Goal: Task Accomplishment & Management: Complete application form

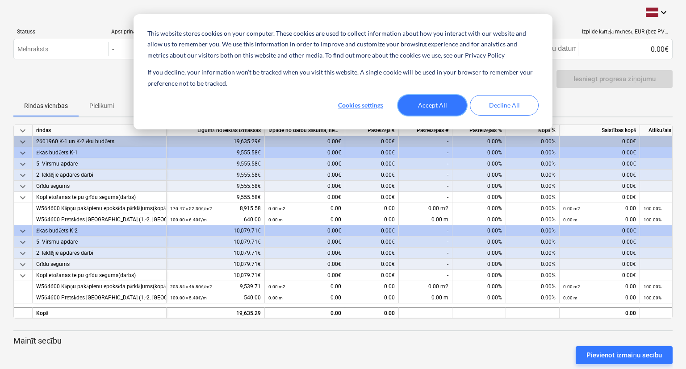
click at [428, 105] on button "Accept All" at bounding box center [432, 105] width 69 height 21
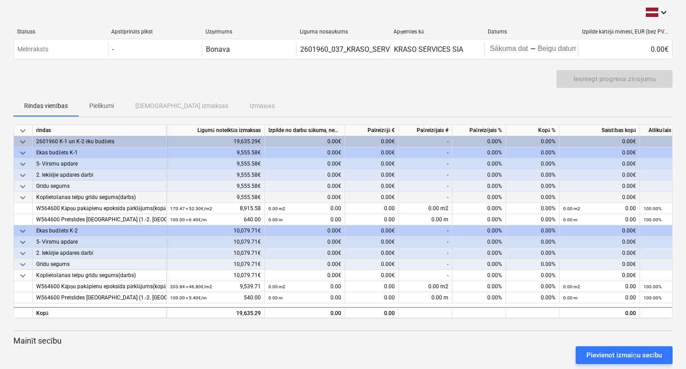
scroll to position [16, 0]
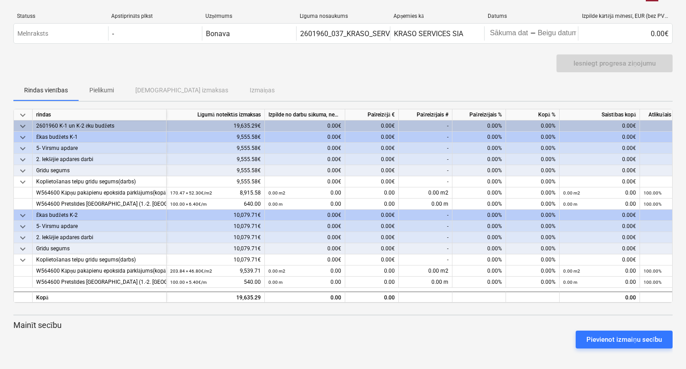
click at [431, 128] on div "-" at bounding box center [426, 126] width 54 height 11
click at [436, 129] on div "-" at bounding box center [426, 126] width 54 height 11
click at [432, 122] on div "-" at bounding box center [426, 126] width 54 height 11
click at [312, 119] on div "Izpilde no darbu sākuma, neskaitot kārtējā mēneša izpildi" at bounding box center [305, 114] width 80 height 11
click at [426, 124] on div "-" at bounding box center [426, 126] width 54 height 11
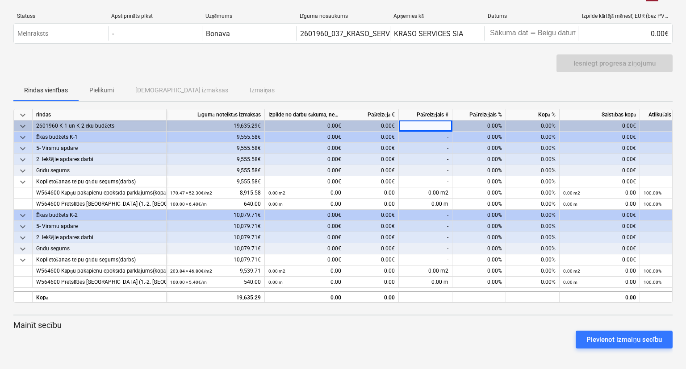
click at [427, 134] on div "-" at bounding box center [426, 137] width 54 height 11
drag, startPoint x: 448, startPoint y: 149, endPoint x: 443, endPoint y: 147, distance: 5.6
click at [445, 148] on div "-" at bounding box center [426, 148] width 54 height 11
click at [438, 150] on div "-" at bounding box center [426, 148] width 54 height 11
click at [440, 154] on div "-" at bounding box center [426, 159] width 54 height 11
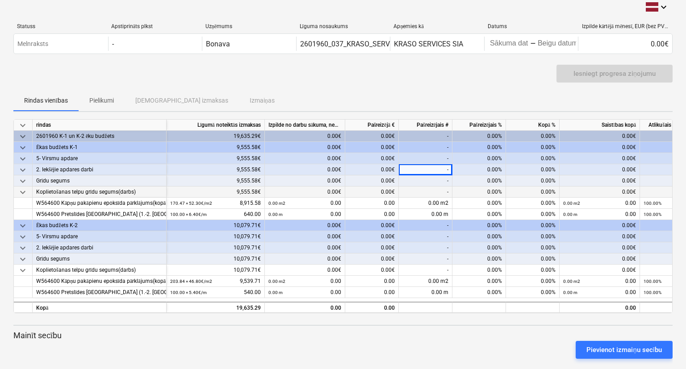
scroll to position [0, 0]
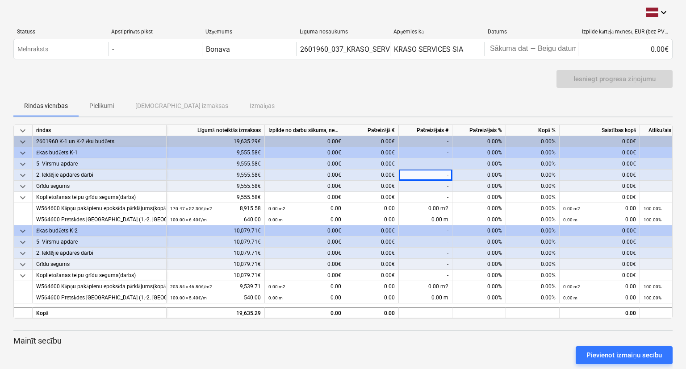
click at [379, 142] on div "0.00€" at bounding box center [372, 141] width 54 height 11
click at [444, 151] on div "-" at bounding box center [426, 152] width 54 height 11
click at [309, 162] on div "0.00€" at bounding box center [305, 164] width 80 height 11
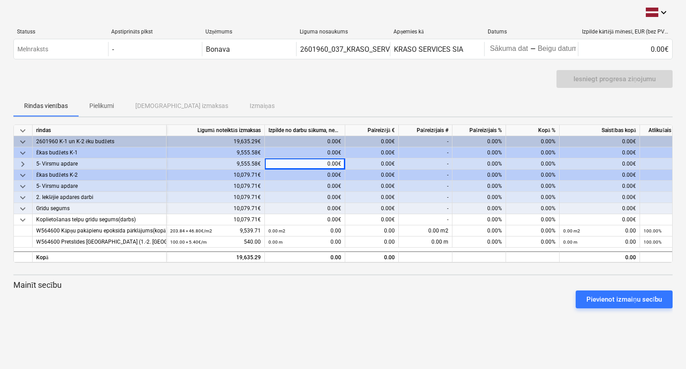
click at [313, 153] on div "0.00€" at bounding box center [305, 152] width 80 height 11
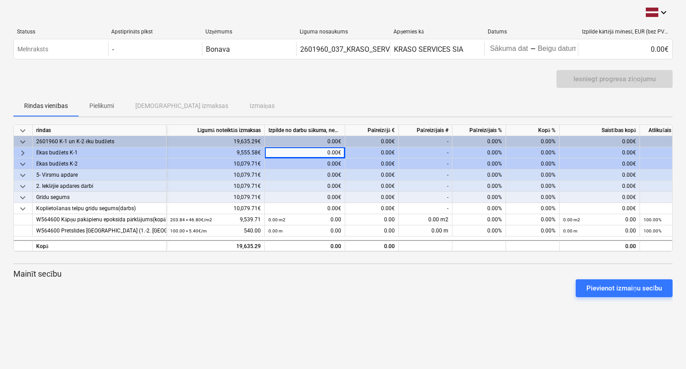
click at [464, 79] on div "Iesniegt progresa ziņojumu" at bounding box center [342, 82] width 659 height 25
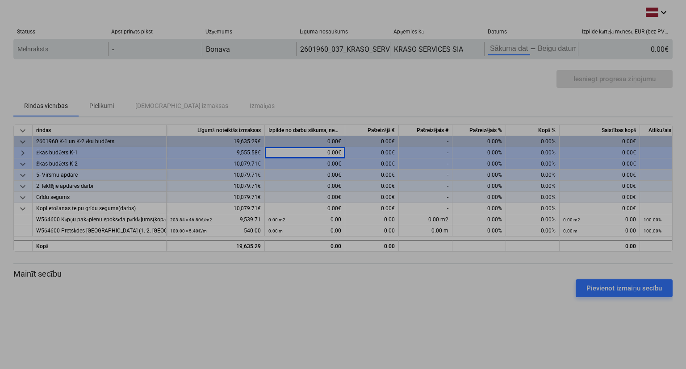
click at [523, 55] on input "Sākuma datums" at bounding box center [509, 49] width 42 height 13
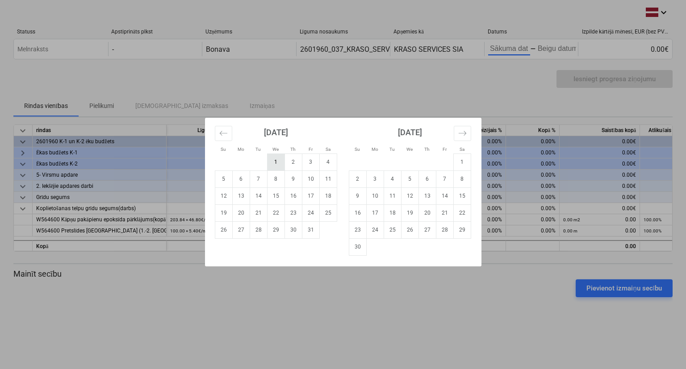
click at [278, 167] on td "1" at bounding box center [275, 162] width 17 height 17
type input "[DATE]"
click at [225, 137] on icon "Move backward to switch to the previous month." at bounding box center [223, 133] width 8 height 8
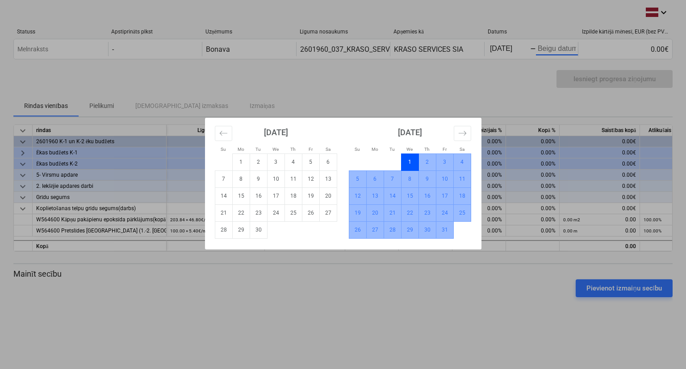
click at [442, 232] on td "31" at bounding box center [444, 230] width 17 height 17
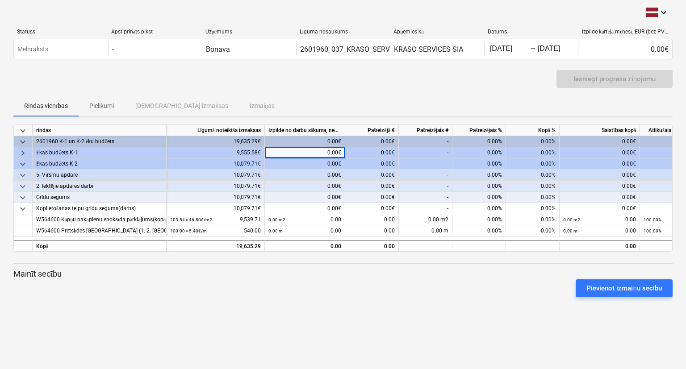
click at [478, 93] on div "Iesniegt progresa ziņojumu" at bounding box center [342, 82] width 659 height 25
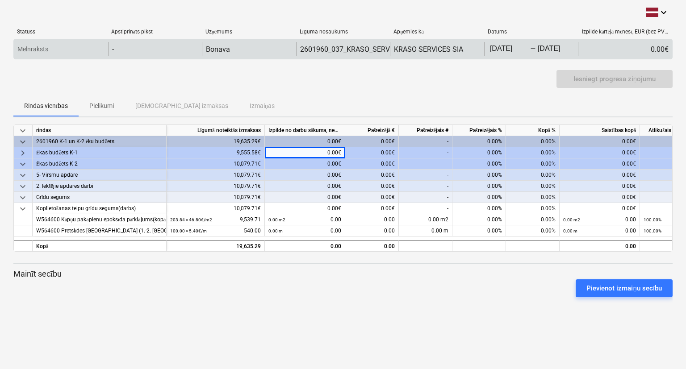
click at [598, 51] on div "0.00€" at bounding box center [625, 49] width 94 height 14
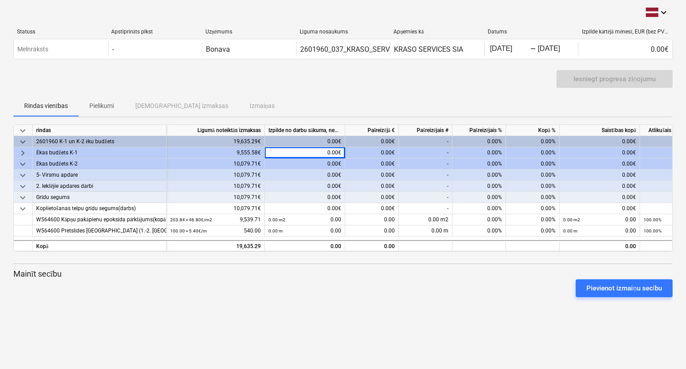
click at [322, 83] on div "Iesniegt progresa ziņojumu" at bounding box center [342, 82] width 659 height 25
click at [310, 153] on div "0.00€" at bounding box center [305, 152] width 80 height 11
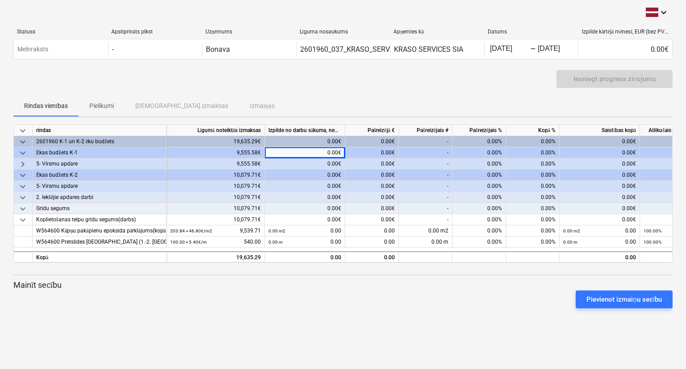
click at [310, 153] on div "0.00€" at bounding box center [305, 152] width 80 height 11
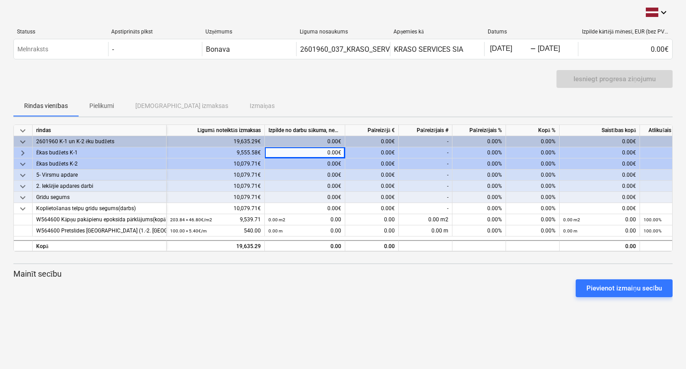
click at [310, 153] on div "0.00€" at bounding box center [305, 152] width 80 height 11
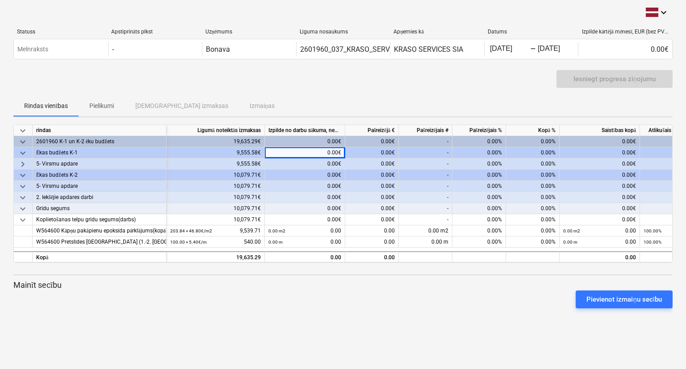
click at [236, 151] on div "9,555.58€" at bounding box center [216, 152] width 98 height 11
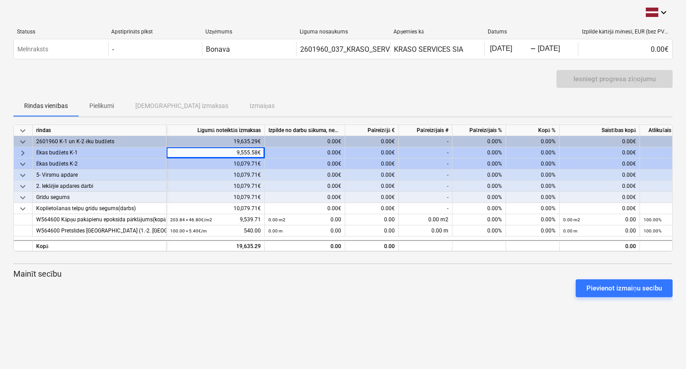
click at [85, 153] on div "Ēkas budžets K-1" at bounding box center [99, 152] width 126 height 11
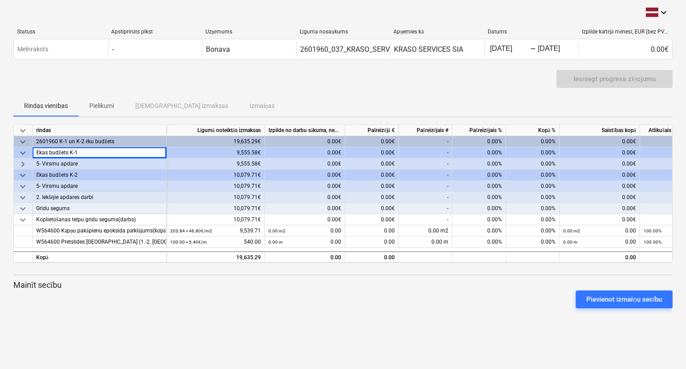
click at [74, 167] on div "5- Virsmu apdare" at bounding box center [99, 164] width 126 height 11
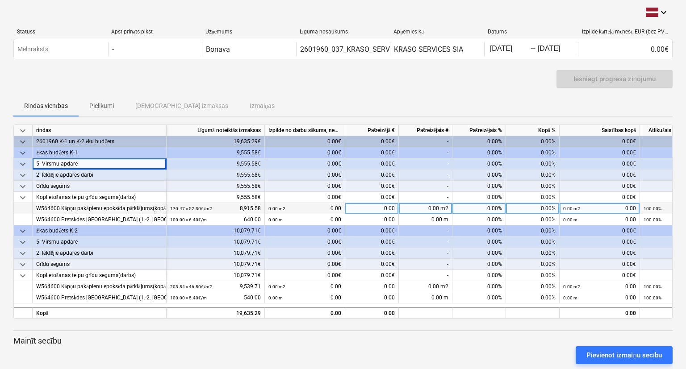
click at [432, 209] on div "0.00 m2" at bounding box center [426, 208] width 54 height 11
type input "8951"
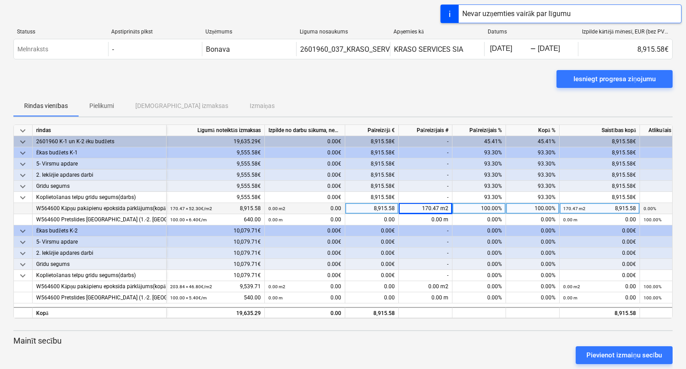
click at [449, 349] on div "Pievienot izmaiņu secību" at bounding box center [343, 355] width 667 height 25
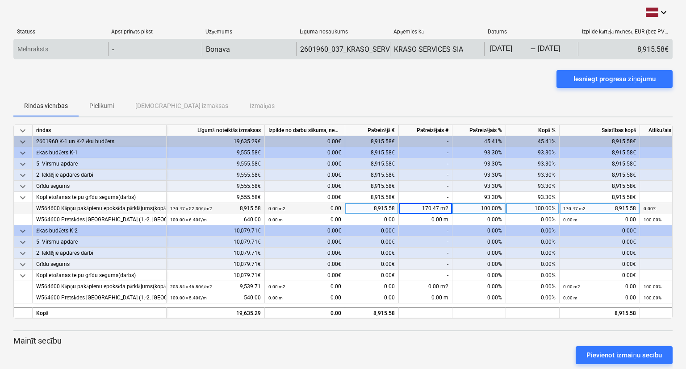
click at [541, 51] on input "[DATE]" at bounding box center [557, 49] width 42 height 13
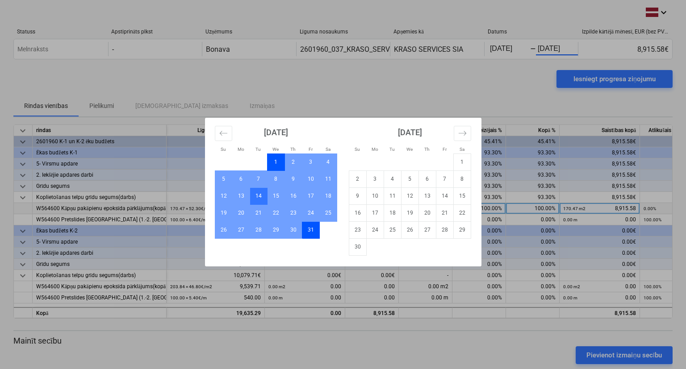
click at [259, 195] on td "14" at bounding box center [258, 196] width 17 height 17
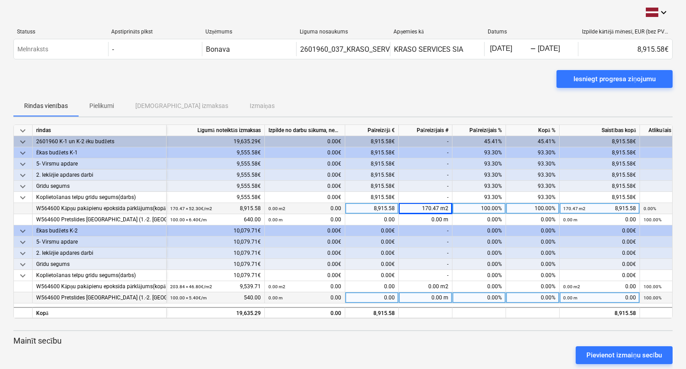
scroll to position [16, 0]
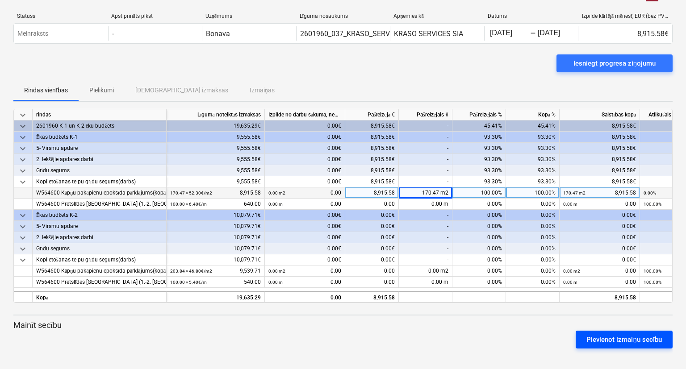
click at [618, 342] on div "Pievienot izmaiņu secību" at bounding box center [624, 340] width 75 height 12
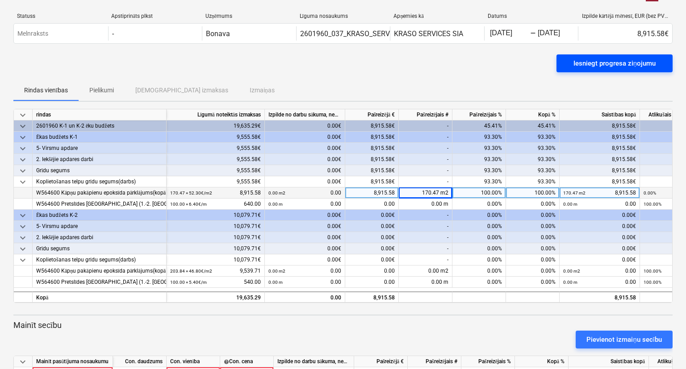
click at [606, 63] on div "Iesniegt progresa ziņojumu" at bounding box center [615, 64] width 82 height 12
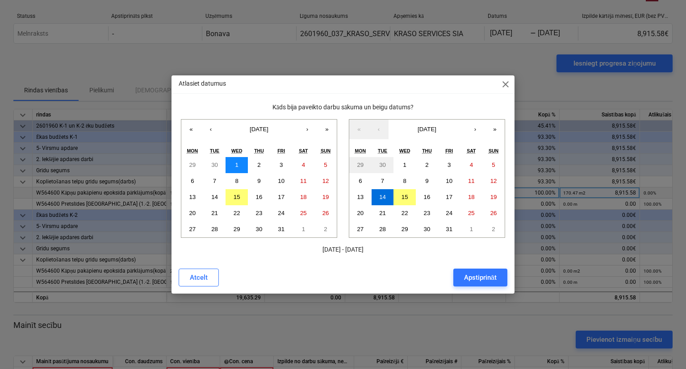
click at [235, 165] on button "1" at bounding box center [237, 165] width 22 height 16
click at [380, 196] on abbr "14" at bounding box center [382, 197] width 7 height 7
click at [470, 275] on div "Apstiprināt" at bounding box center [480, 278] width 33 height 12
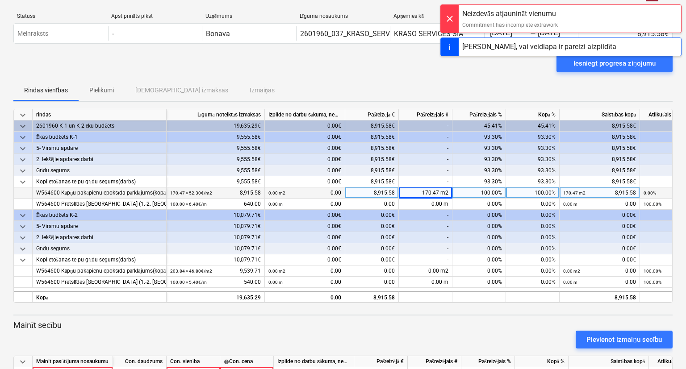
click at [494, 70] on div "Iesniegt progresa ziņojumu" at bounding box center [342, 67] width 659 height 25
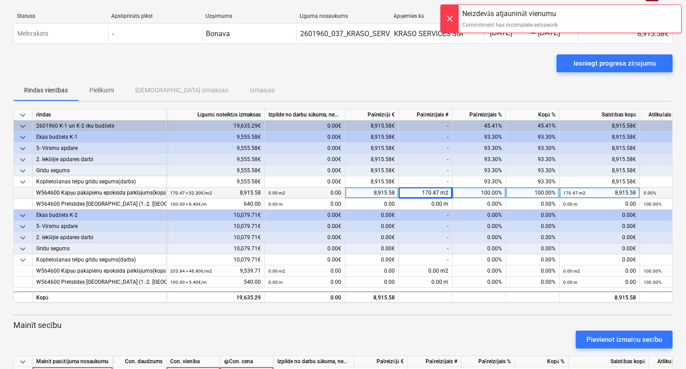
drag, startPoint x: 467, startPoint y: 320, endPoint x: 466, endPoint y: 316, distance: 4.7
click at [466, 320] on p "Mainīt secību" at bounding box center [342, 325] width 659 height 11
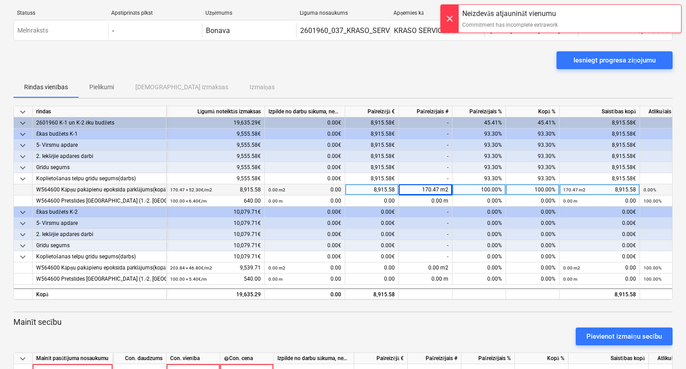
scroll to position [0, 0]
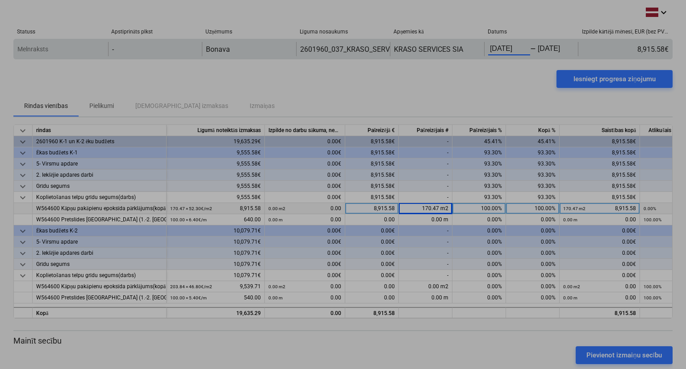
click at [510, 54] on input "[DATE]" at bounding box center [509, 49] width 42 height 13
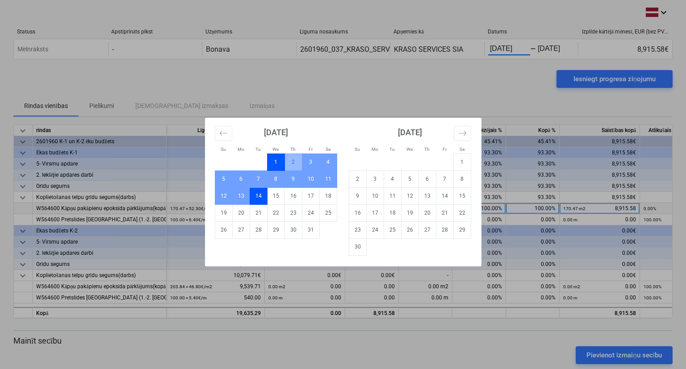
click at [274, 164] on td "1" at bounding box center [275, 162] width 17 height 17
click at [256, 196] on td "14" at bounding box center [258, 196] width 17 height 17
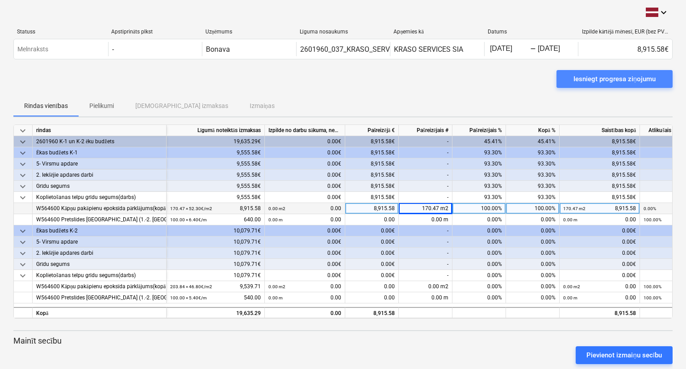
click at [581, 80] on div "Iesniegt progresa ziņojumu" at bounding box center [615, 79] width 82 height 12
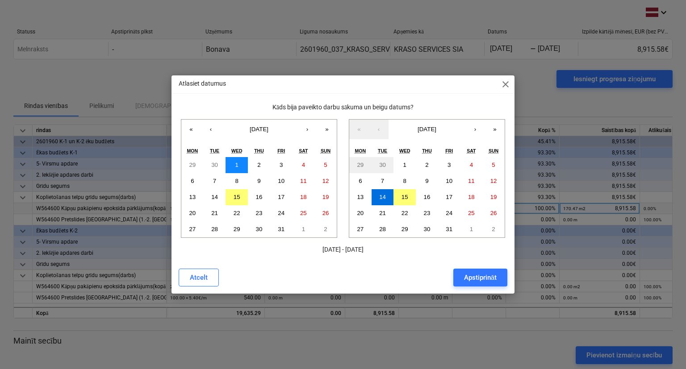
click at [239, 164] on button "1" at bounding box center [237, 165] width 22 height 16
click at [449, 182] on abbr "10" at bounding box center [449, 181] width 7 height 7
click at [478, 280] on div "Apstiprināt" at bounding box center [480, 278] width 33 height 12
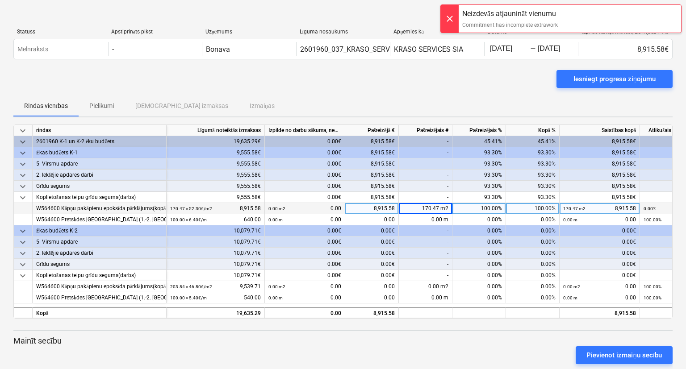
click at [469, 321] on div at bounding box center [342, 322] width 659 height 7
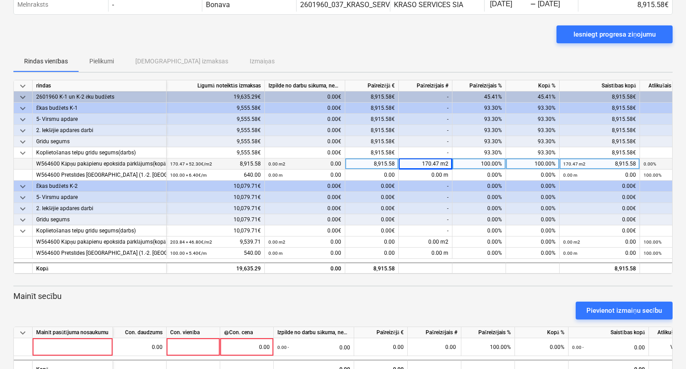
scroll to position [67, 0]
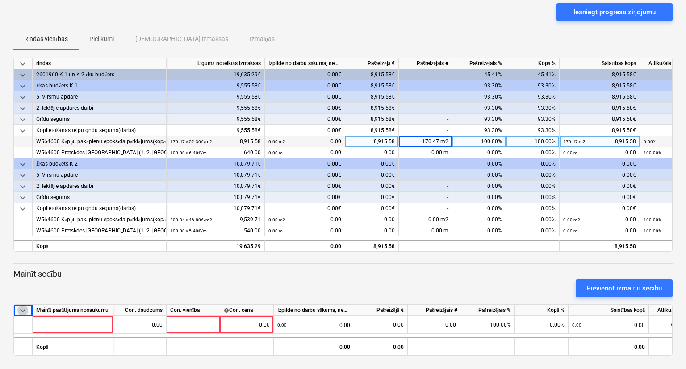
click at [20, 310] on span "keyboard_arrow_down" at bounding box center [22, 311] width 11 height 11
click at [20, 310] on span "keyboard_arrow_right" at bounding box center [22, 311] width 11 height 11
click at [426, 293] on div "Pievienot izmaiņu secību" at bounding box center [343, 288] width 667 height 25
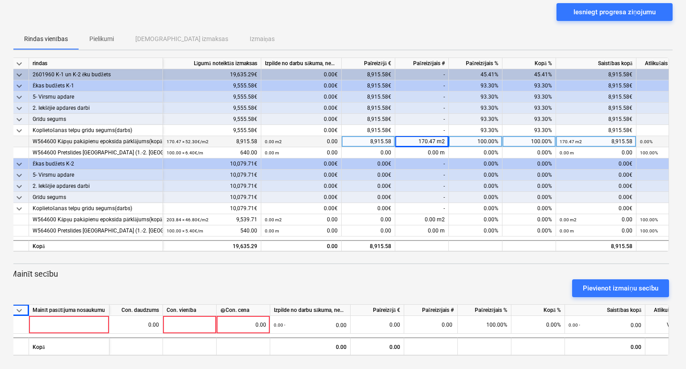
scroll to position [0, 0]
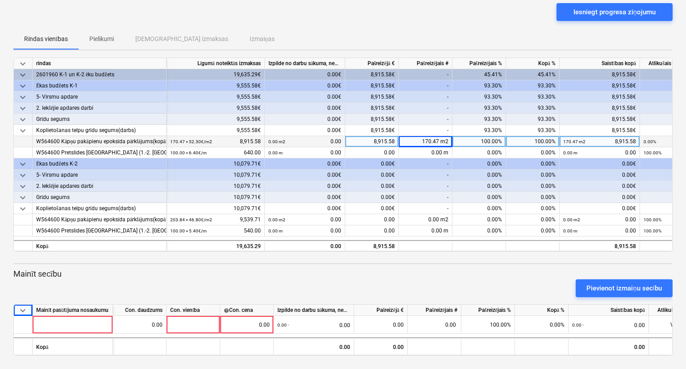
click at [562, 360] on div "keyboard_arrow_down Statuss Apstiprināts plkst Uzņēmums Līguma nosaukums Apņemi…" at bounding box center [343, 151] width 686 height 437
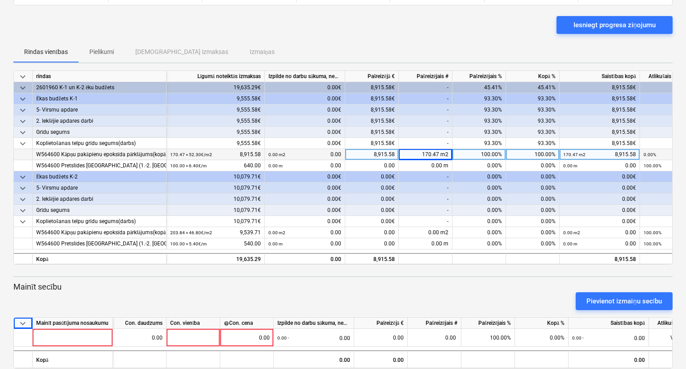
scroll to position [67, 0]
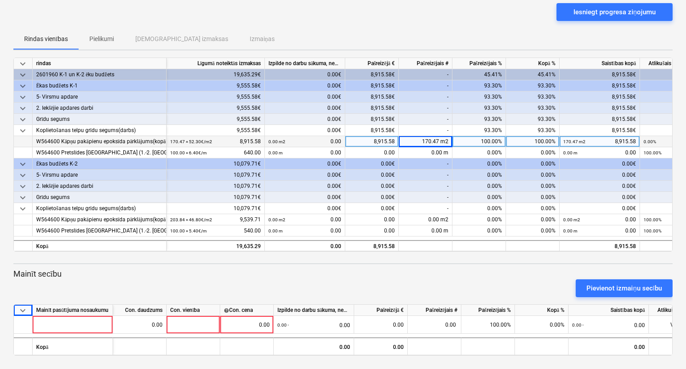
click at [29, 277] on div "Pievienot izmaiņu secību" at bounding box center [343, 288] width 667 height 25
click at [26, 273] on p "Mainīt secību" at bounding box center [342, 274] width 659 height 11
click at [526, 271] on p "Mainīt secību" at bounding box center [342, 274] width 659 height 11
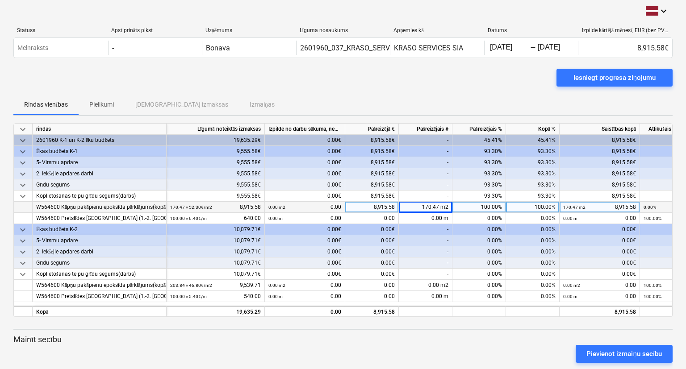
scroll to position [0, 0]
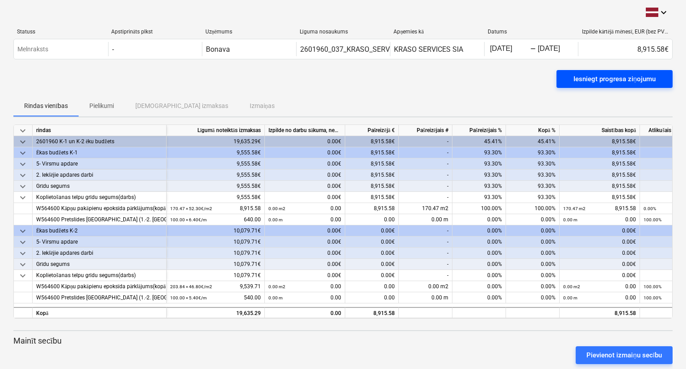
click at [602, 78] on div "Iesniegt progresa ziņojumu" at bounding box center [615, 79] width 82 height 12
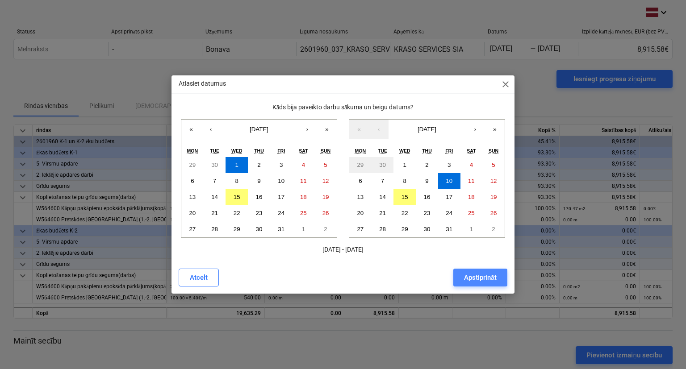
click at [476, 271] on button "Apstiprināt" at bounding box center [480, 278] width 54 height 18
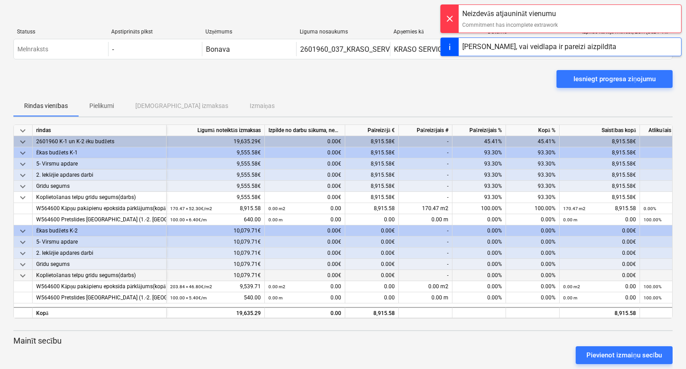
scroll to position [67, 0]
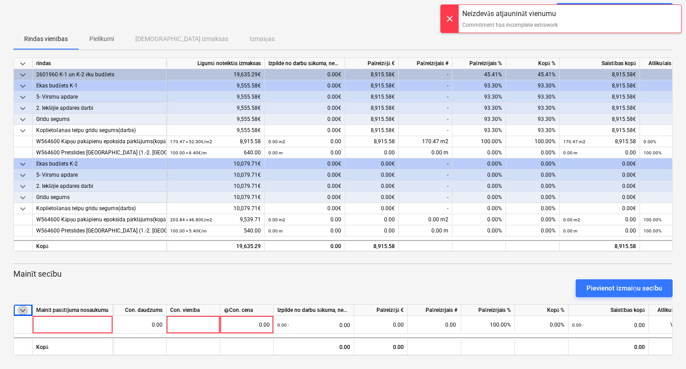
click at [20, 307] on span "keyboard_arrow_down" at bounding box center [22, 311] width 11 height 11
click at [20, 307] on span "keyboard_arrow_right" at bounding box center [22, 311] width 11 height 11
click at [20, 307] on span "keyboard_arrow_down" at bounding box center [22, 311] width 11 height 11
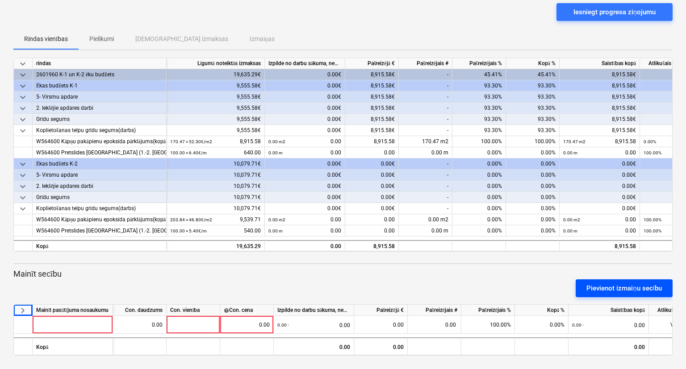
click at [611, 291] on div "Pievienot izmaiņu secību" at bounding box center [624, 289] width 75 height 12
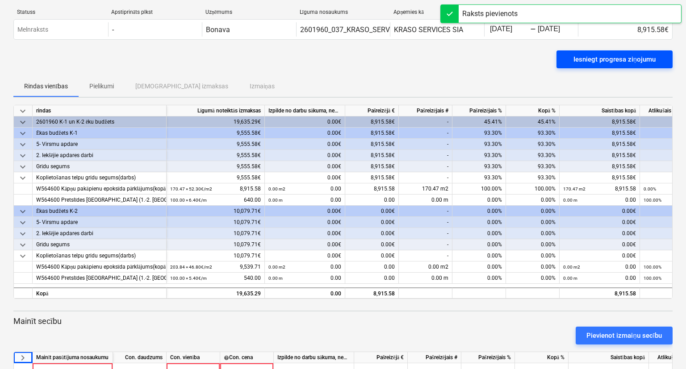
scroll to position [0, 0]
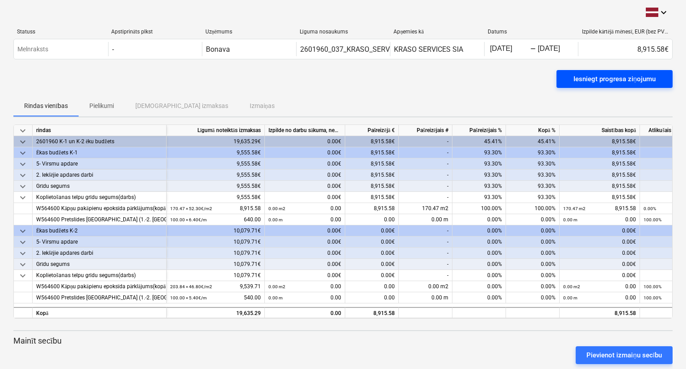
click at [588, 76] on div "Iesniegt progresa ziņojumu" at bounding box center [615, 79] width 82 height 12
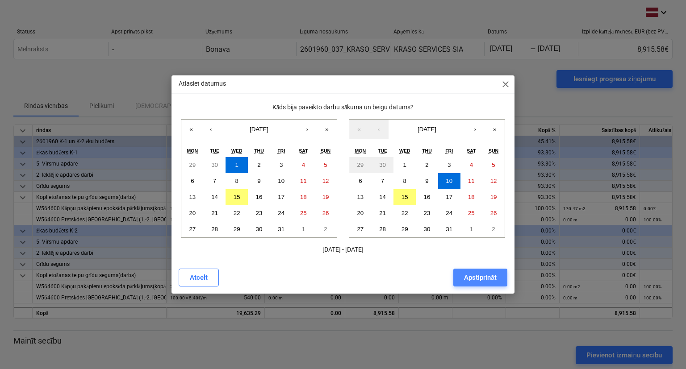
click at [476, 277] on div "Apstiprināt" at bounding box center [480, 278] width 33 height 12
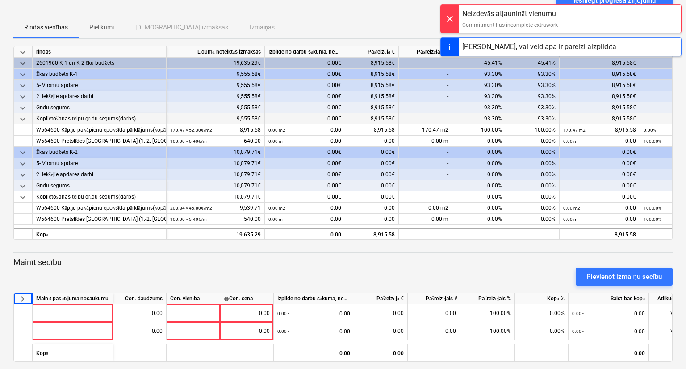
scroll to position [85, 0]
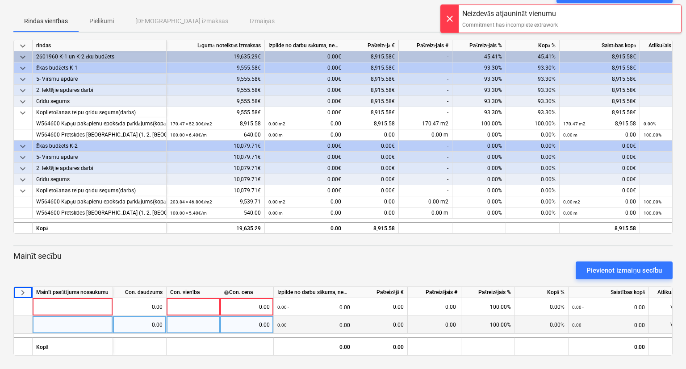
click at [38, 323] on div at bounding box center [73, 325] width 80 height 18
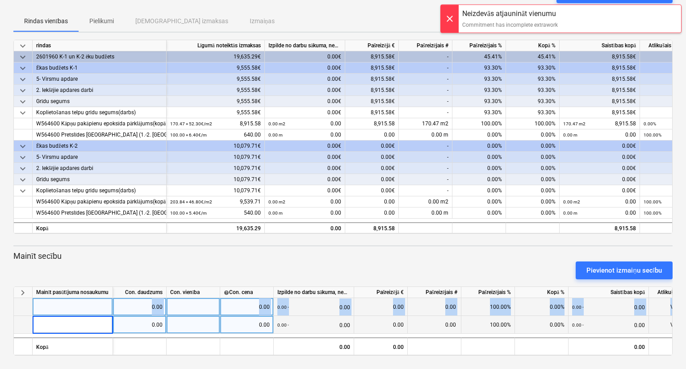
click at [53, 305] on div at bounding box center [73, 307] width 80 height 18
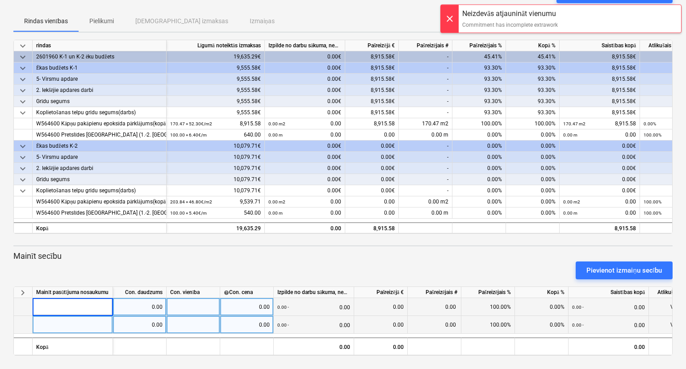
click at [53, 305] on input at bounding box center [73, 306] width 80 height 17
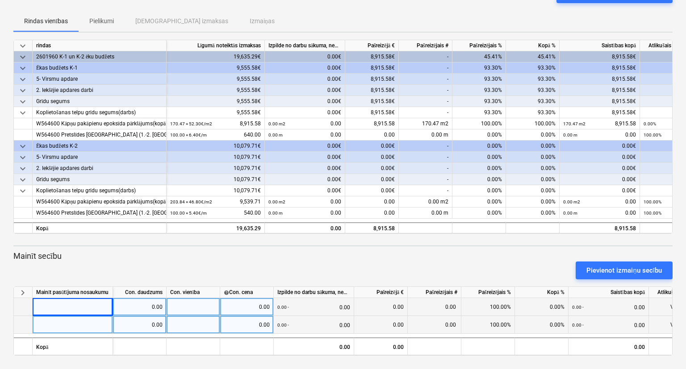
click at [51, 322] on div at bounding box center [73, 325] width 80 height 18
click at [57, 300] on div at bounding box center [73, 307] width 80 height 18
click at [90, 310] on input at bounding box center [73, 306] width 80 height 17
click at [149, 309] on div "0.00" at bounding box center [140, 307] width 46 height 18
click at [181, 309] on div at bounding box center [194, 307] width 54 height 18
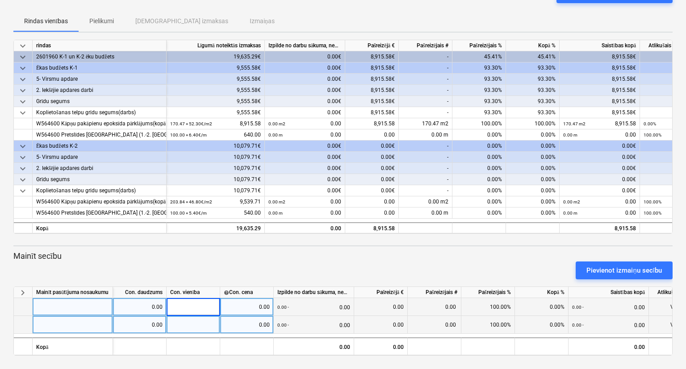
click at [142, 308] on div "0.00" at bounding box center [140, 307] width 46 height 18
type input "180"
click at [197, 306] on div at bounding box center [194, 307] width 54 height 18
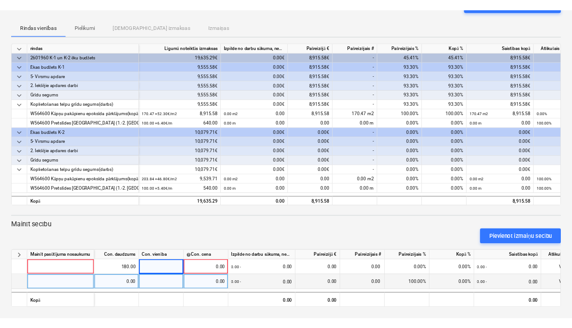
scroll to position [0, 4]
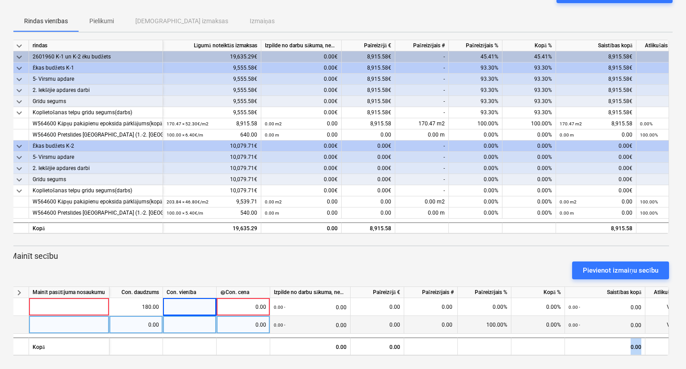
drag, startPoint x: 628, startPoint y: 356, endPoint x: 654, endPoint y: 357, distance: 25.5
click at [654, 357] on div "keyboard_arrow_down Statuss Apstiprināts plkst Uzņēmums Līguma nosaukums Apņemi…" at bounding box center [343, 142] width 686 height 455
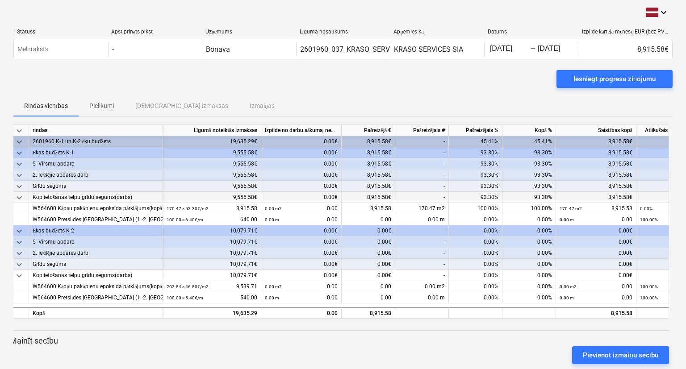
scroll to position [85, 0]
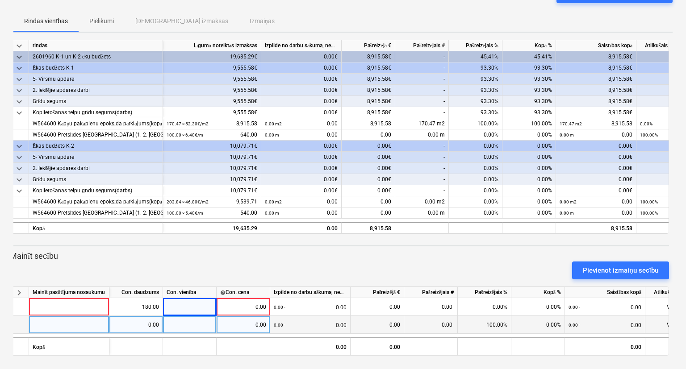
click at [21, 260] on div "Pievienot izmaiņu secību" at bounding box center [339, 270] width 667 height 25
click at [16, 255] on p "Mainīt secību" at bounding box center [339, 256] width 659 height 11
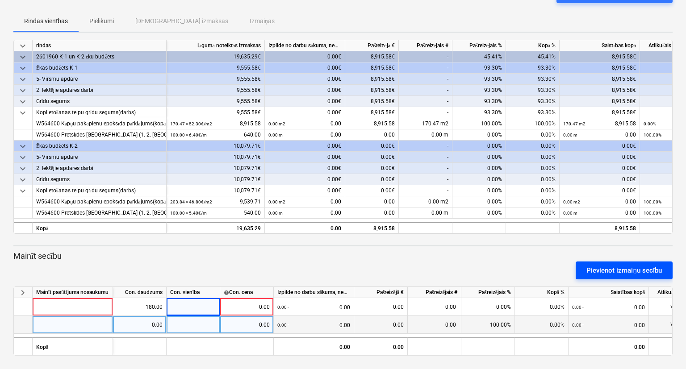
click at [630, 276] on button "Pievienot izmaiņu secību" at bounding box center [624, 271] width 97 height 18
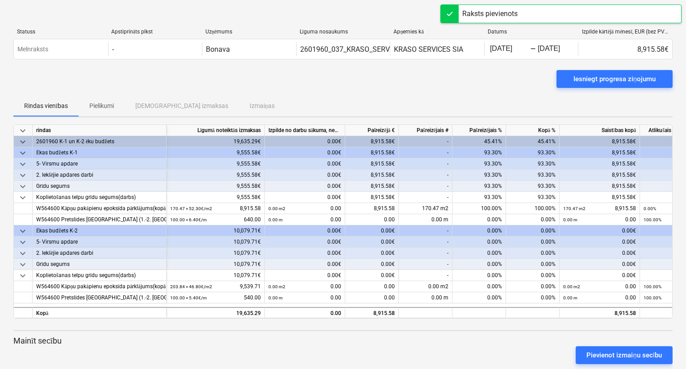
click at [637, 17] on div "Raksts pievienots" at bounding box center [560, 13] width 241 height 19
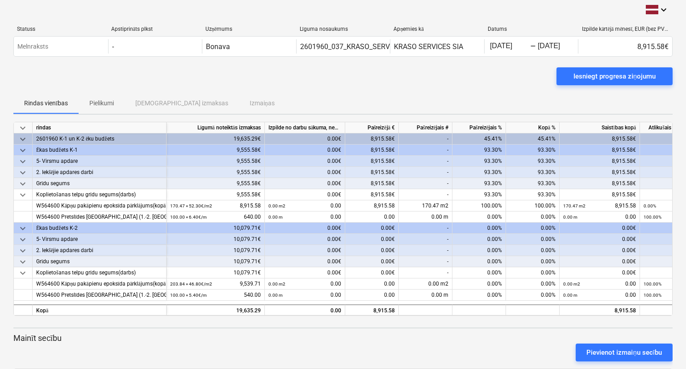
scroll to position [103, 0]
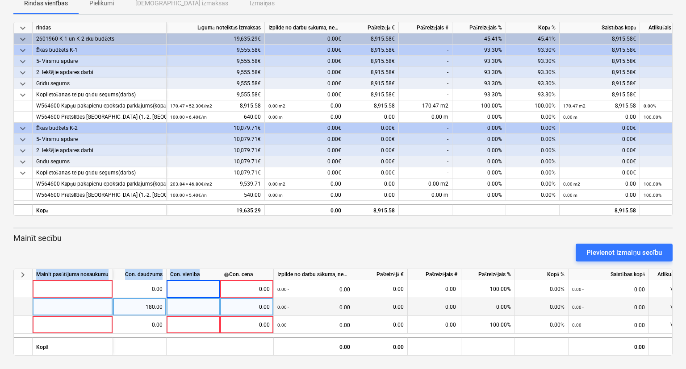
drag, startPoint x: 667, startPoint y: 321, endPoint x: 18, endPoint y: 273, distance: 650.9
click at [18, 273] on div "keyboard_arrow_right Mainīt pasūtījuma nosaukumu Con. daudzums Con. vienība hel…" at bounding box center [342, 312] width 659 height 87
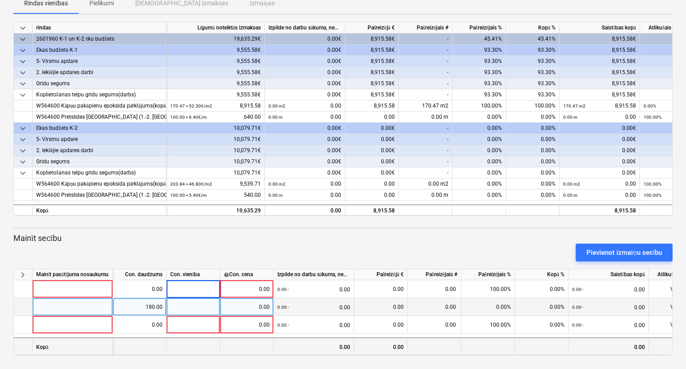
click at [356, 347] on div "0.00" at bounding box center [381, 347] width 54 height 18
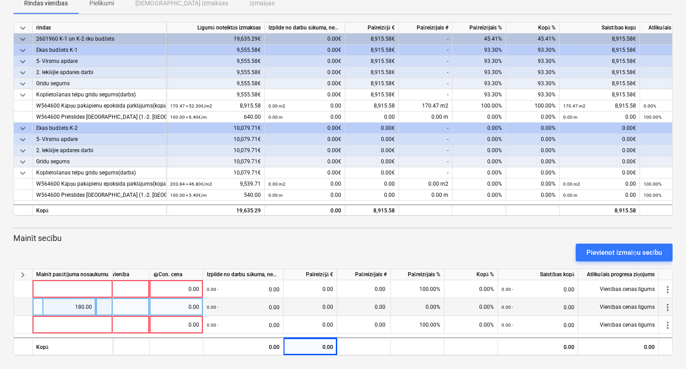
scroll to position [0, 75]
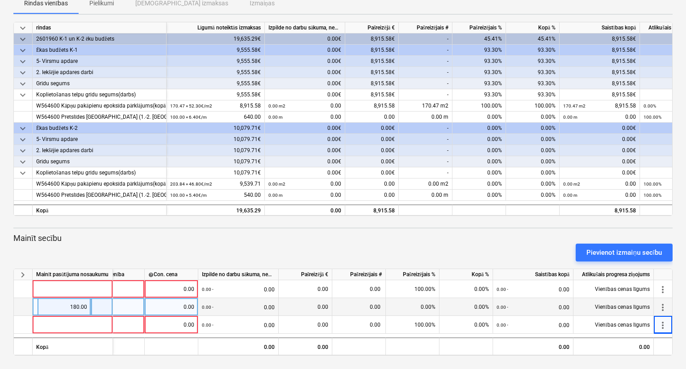
click at [674, 302] on div "keyboard_arrow_down Statuss Apstiprināts plkst Uzņēmums Līguma nosaukums Apņemi…" at bounding box center [343, 133] width 686 height 473
click at [663, 304] on span "more_vert" at bounding box center [663, 307] width 11 height 11
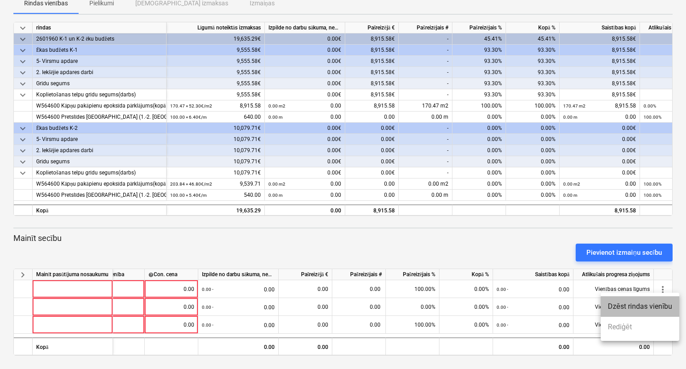
click at [662, 306] on li "Dzēst rindas vienību" at bounding box center [640, 307] width 79 height 21
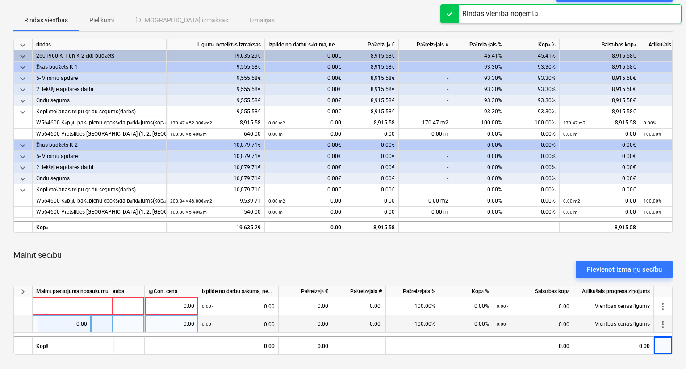
scroll to position [85, 0]
click at [663, 324] on span "more_vert" at bounding box center [663, 325] width 11 height 11
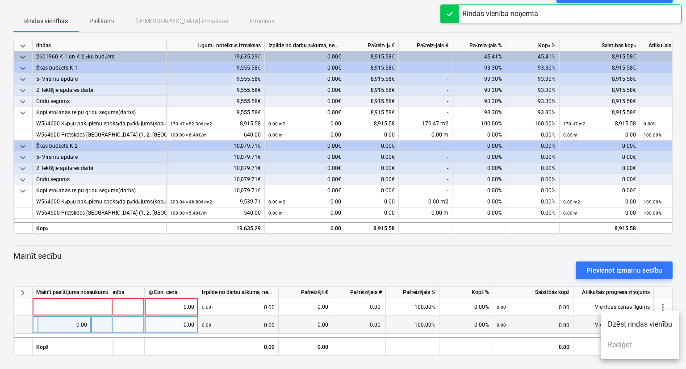
drag, startPoint x: 646, startPoint y: 324, endPoint x: 655, endPoint y: 316, distance: 12.3
click at [646, 324] on li "Dzēst rindas vienību" at bounding box center [640, 325] width 79 height 21
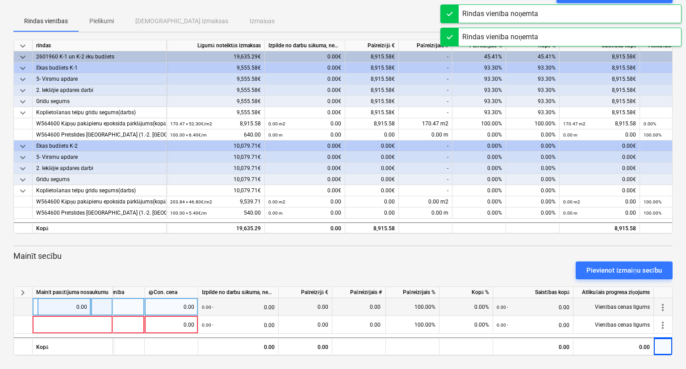
click at [661, 305] on span "more_vert" at bounding box center [663, 307] width 11 height 11
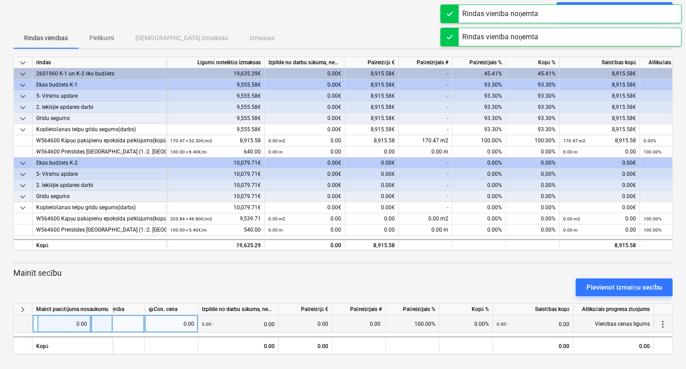
scroll to position [67, 0]
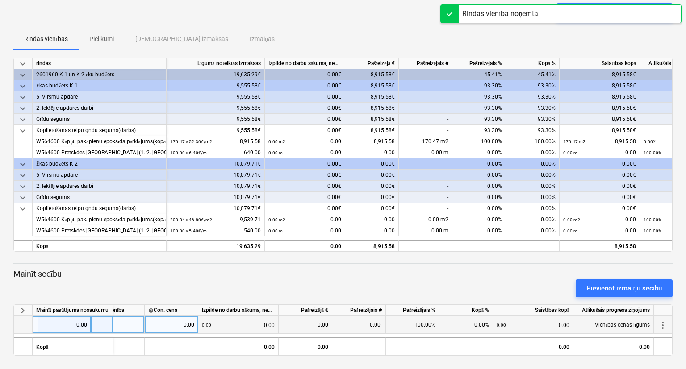
click at [658, 320] on span "more_vert" at bounding box center [663, 325] width 11 height 11
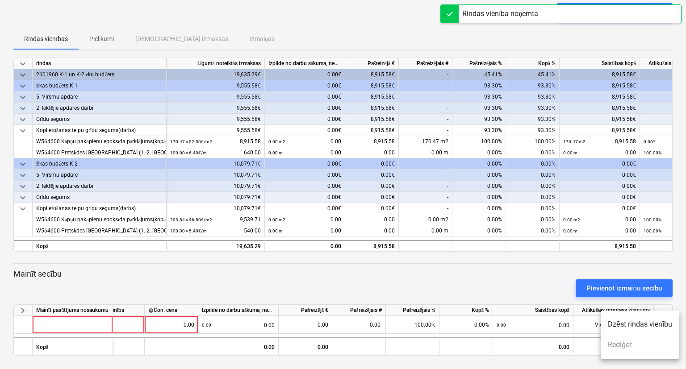
click at [626, 323] on li "Dzēst rindas vienību" at bounding box center [640, 325] width 79 height 21
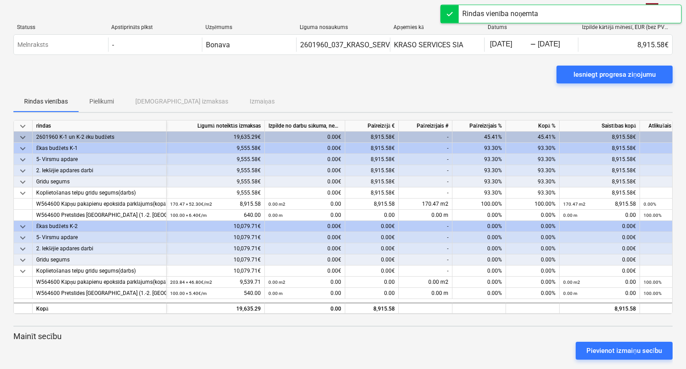
scroll to position [0, 0]
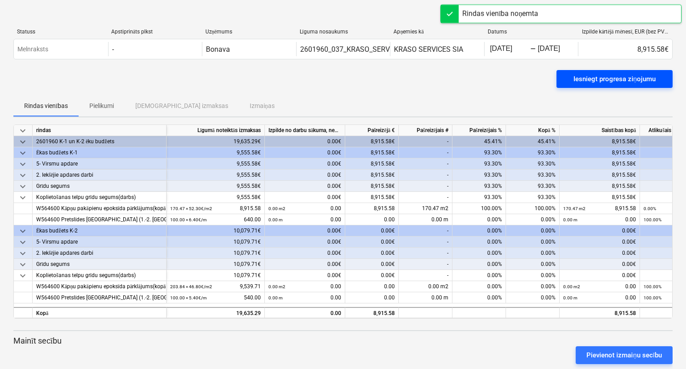
click at [609, 77] on div "Iesniegt progresa ziņojumu" at bounding box center [615, 79] width 82 height 12
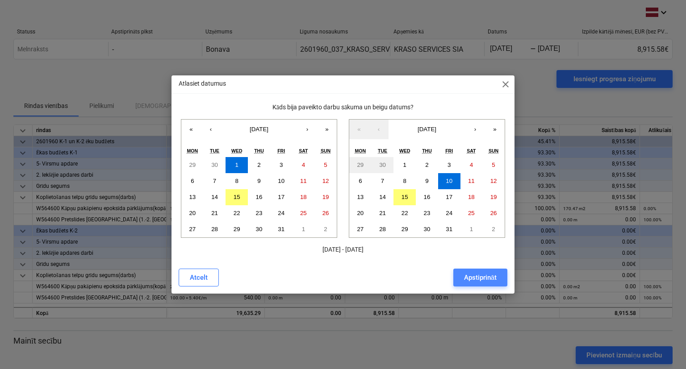
click at [480, 277] on div "Apstiprināt" at bounding box center [480, 278] width 33 height 12
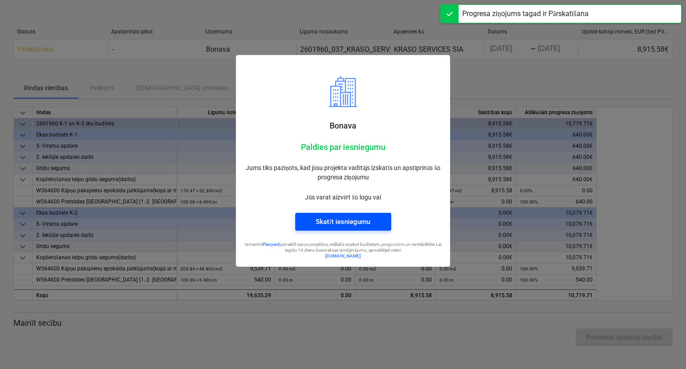
click at [359, 226] on div "Skatīt iesniegumu" at bounding box center [343, 222] width 54 height 12
